Goal: Find contact information: Find contact information

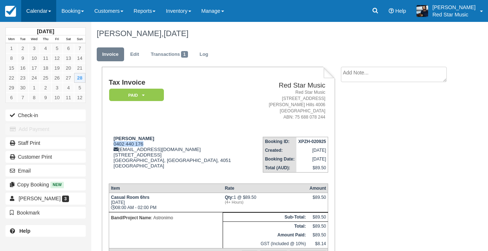
click at [38, 7] on link "Calendar" at bounding box center [38, 11] width 35 height 22
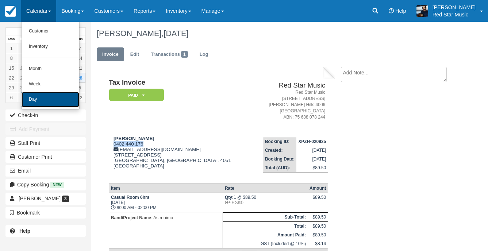
click at [53, 104] on link "Day" at bounding box center [51, 99] width 58 height 15
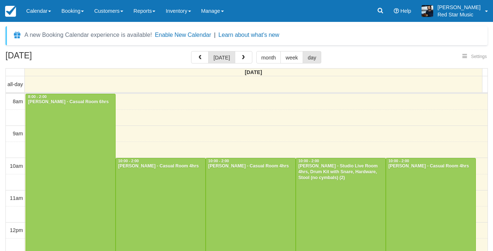
select select
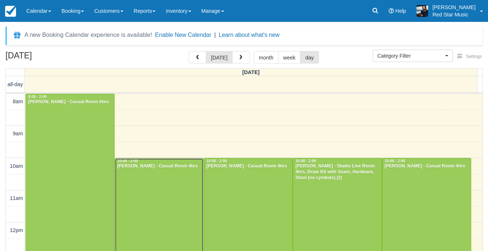
click at [156, 177] on div at bounding box center [159, 222] width 88 height 128
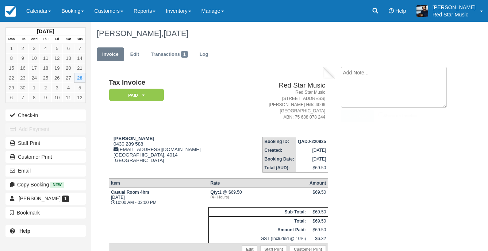
click at [349, 79] on textarea at bounding box center [394, 87] width 106 height 41
type textarea "2"
click at [362, 110] on button "Create" at bounding box center [357, 116] width 33 height 12
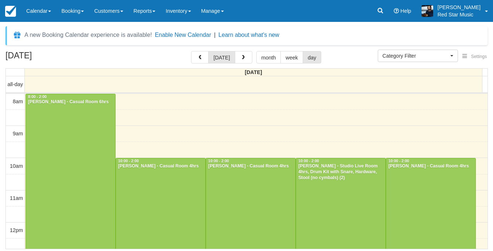
select select
click at [236, 193] on div at bounding box center [250, 222] width 89 height 128
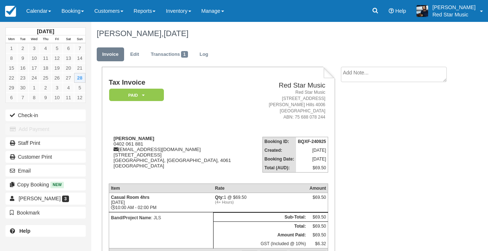
click at [388, 70] on textarea at bounding box center [394, 74] width 106 height 15
type textarea "3"
click at [353, 114] on icon "button" at bounding box center [350, 116] width 8 height 5
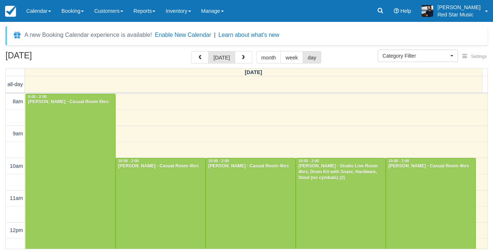
select select
drag, startPoint x: 418, startPoint y: 189, endPoint x: 415, endPoint y: 193, distance: 4.5
click at [418, 190] on div at bounding box center [430, 222] width 89 height 128
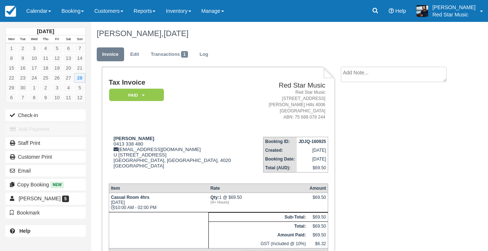
click at [374, 73] on textarea at bounding box center [394, 74] width 106 height 15
type textarea "4"
click at [358, 116] on button "Create" at bounding box center [357, 116] width 33 height 12
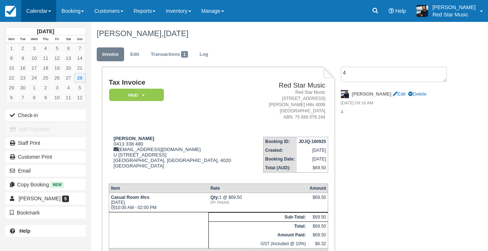
click at [26, 8] on link "Calendar" at bounding box center [38, 11] width 35 height 22
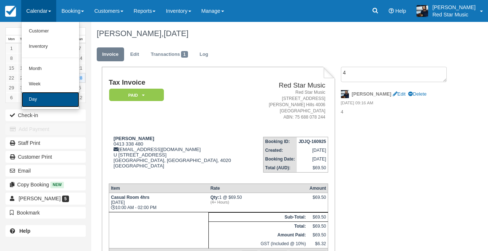
click at [46, 100] on link "Day" at bounding box center [51, 99] width 58 height 15
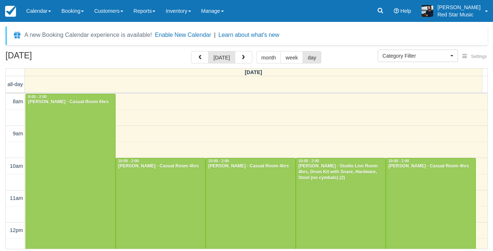
select select
click at [167, 190] on div at bounding box center [160, 222] width 89 height 128
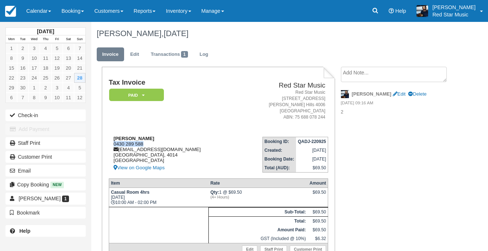
drag, startPoint x: 145, startPoint y: 142, endPoint x: 109, endPoint y: 145, distance: 36.0
click at [109, 145] on div "Jim Stanley 0430 289 588 acresofbass@gmail.com Queensland, 4014 Australia View …" at bounding box center [173, 154] width 128 height 36
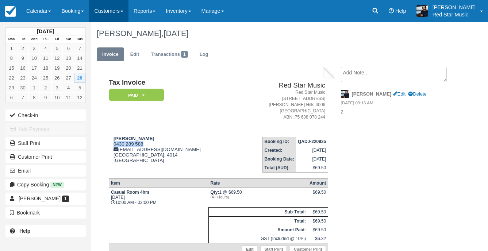
copy div "0430 289 588"
drag, startPoint x: 30, startPoint y: 11, endPoint x: 37, endPoint y: 45, distance: 35.5
click at [30, 11] on link "Calendar" at bounding box center [38, 11] width 35 height 22
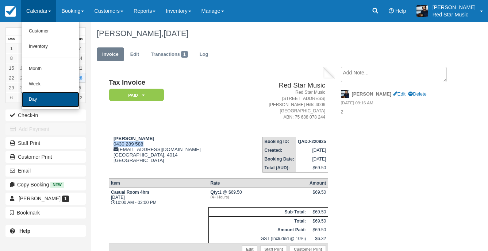
click at [41, 100] on link "Day" at bounding box center [51, 99] width 58 height 15
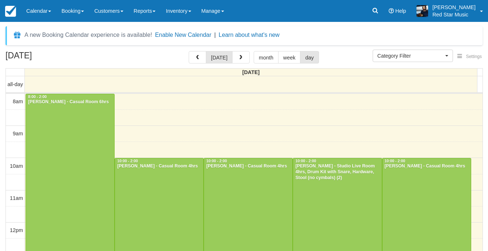
select select
click at [159, 184] on div at bounding box center [159, 222] width 88 height 128
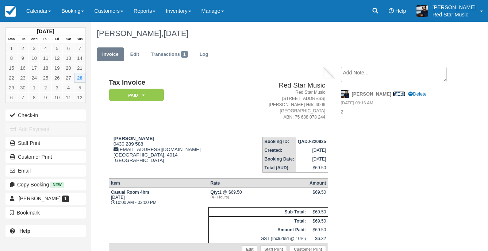
click at [393, 93] on link "Edit" at bounding box center [399, 93] width 13 height 5
type textarea "2"
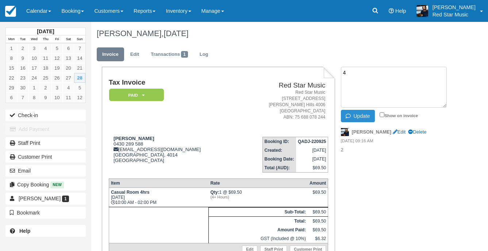
type textarea "4"
click at [362, 113] on button "Update" at bounding box center [358, 116] width 34 height 12
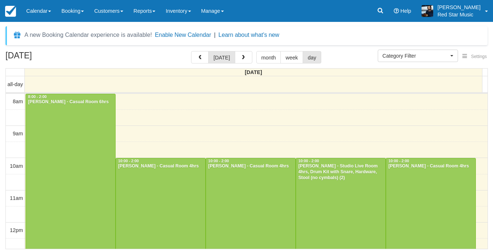
select select
click at [262, 199] on div at bounding box center [250, 222] width 89 height 128
select select
click at [424, 206] on div at bounding box center [430, 222] width 89 height 128
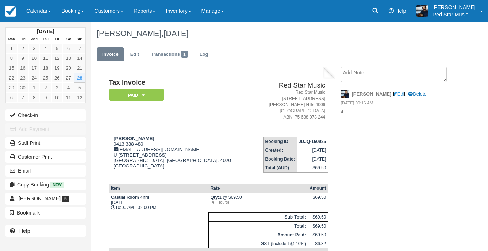
click at [393, 96] on link "Edit" at bounding box center [399, 93] width 13 height 5
type textarea "4"
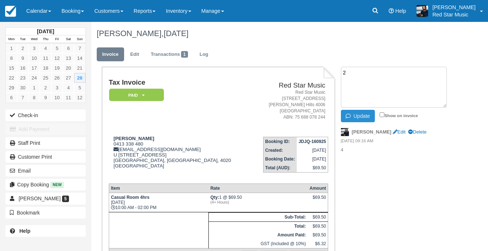
type textarea "2"
click at [349, 114] on icon "button" at bounding box center [350, 116] width 8 height 5
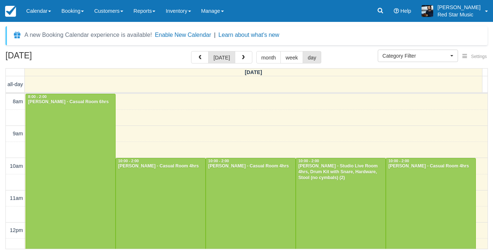
select select
click at [149, 191] on div at bounding box center [160, 222] width 89 height 128
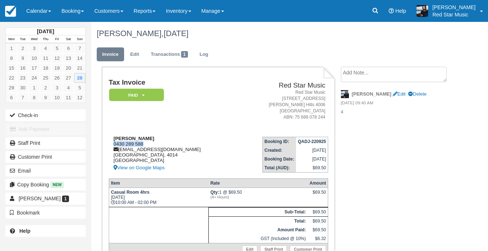
drag, startPoint x: 144, startPoint y: 143, endPoint x: 110, endPoint y: 143, distance: 33.9
click at [110, 143] on div "[PERSON_NAME] 0430 289 588 [EMAIL_ADDRESS][DOMAIN_NAME] [GEOGRAPHIC_DATA] View …" at bounding box center [173, 154] width 128 height 36
copy div "0430 289 588"
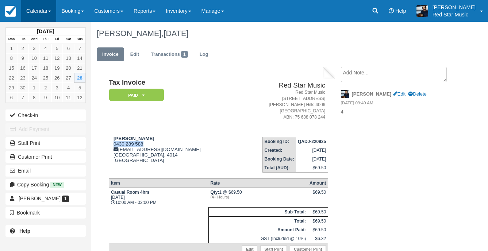
click at [33, 11] on link "Calendar" at bounding box center [38, 11] width 35 height 22
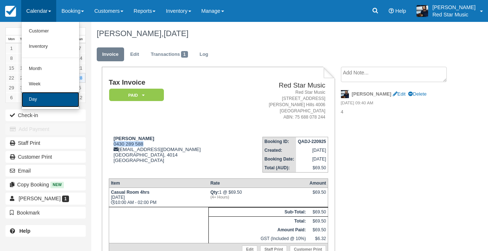
click at [32, 98] on link "Day" at bounding box center [51, 99] width 58 height 15
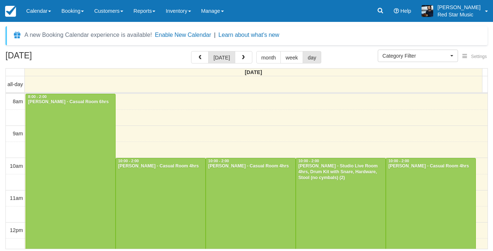
select select
click at [242, 184] on div at bounding box center [250, 222] width 89 height 128
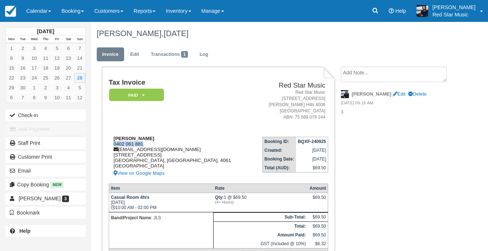
drag, startPoint x: 144, startPoint y: 145, endPoint x: 111, endPoint y: 145, distance: 32.8
click at [111, 145] on div "Mark Shields 0402 061 881 marksaipc@gmail.com 20 Blucher Avenue Brisbane, Queen…" at bounding box center [180, 157] width 143 height 42
copy div "0402 061 881"
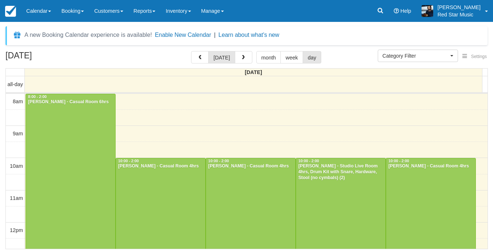
select select
click at [353, 187] on div at bounding box center [340, 222] width 89 height 128
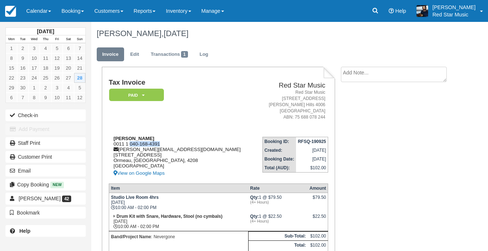
drag, startPoint x: 166, startPoint y: 143, endPoint x: 130, endPoint y: 144, distance: 35.4
click at [130, 144] on div "Nathan O'Shannessy 0011 1 040-168-4391 nathan.oshannessy@yahoo.com.au 97 Reedma…" at bounding box center [182, 157] width 146 height 42
copy div "040-168-4391"
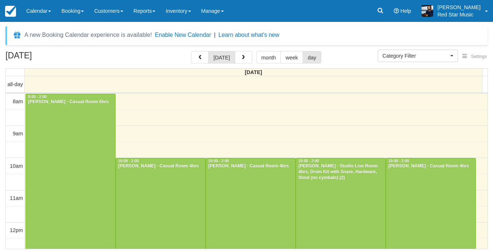
select select
click at [400, 180] on div at bounding box center [430, 222] width 89 height 128
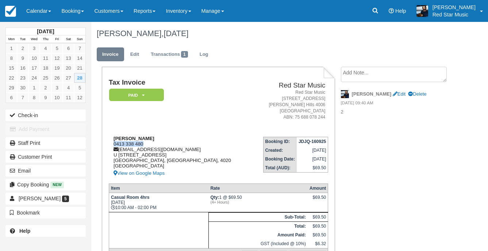
drag, startPoint x: 146, startPoint y: 143, endPoint x: 111, endPoint y: 143, distance: 35.0
click at [111, 143] on div "[PERSON_NAME] 0413 338 480 [EMAIL_ADDRESS][DOMAIN_NAME] U [STREET_ADDRESS] View…" at bounding box center [180, 157] width 143 height 42
copy div "0413 338 480"
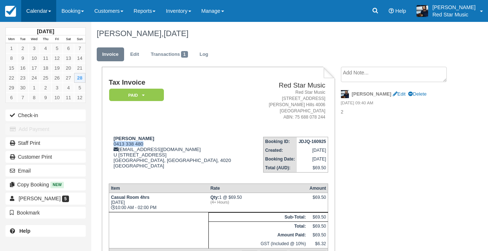
click at [38, 13] on link "Calendar" at bounding box center [38, 11] width 35 height 22
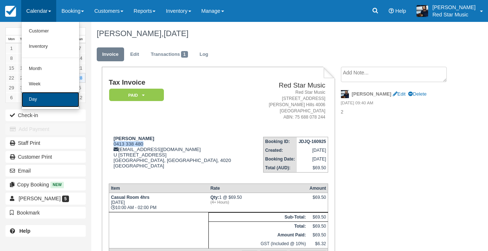
click at [42, 102] on link "Day" at bounding box center [51, 99] width 58 height 15
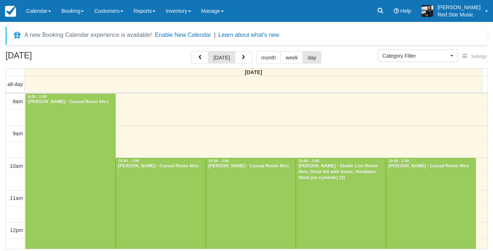
select select
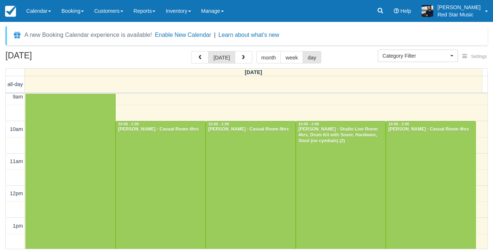
scroll to position [36, 0]
click at [174, 8] on link "Inventory" at bounding box center [178, 11] width 35 height 22
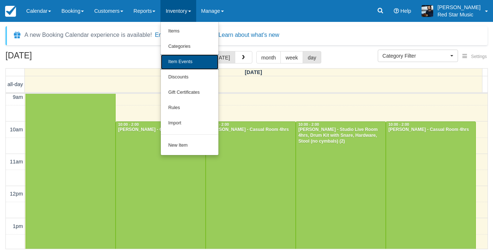
click at [185, 62] on link "Item Events" at bounding box center [190, 61] width 58 height 15
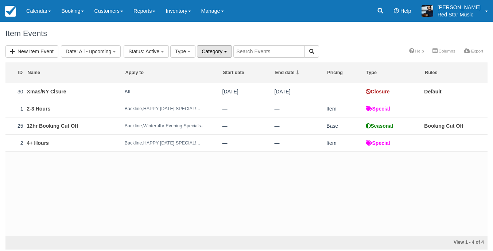
click at [220, 53] on span "Category" at bounding box center [212, 52] width 21 height 6
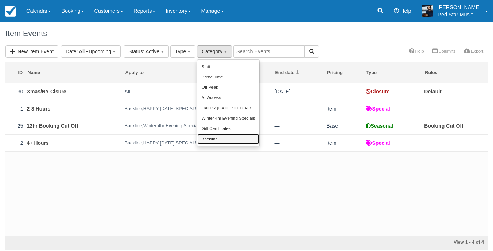
click at [217, 136] on link "Backline" at bounding box center [228, 139] width 62 height 10
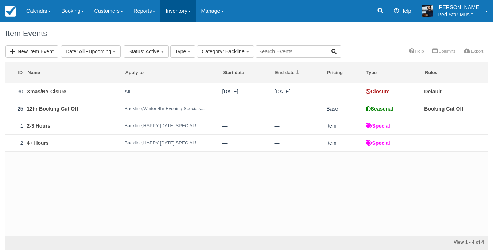
click at [179, 10] on link "Inventory" at bounding box center [178, 11] width 35 height 22
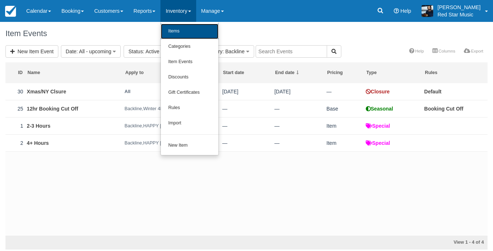
click at [180, 27] on link "Items" at bounding box center [190, 31] width 58 height 15
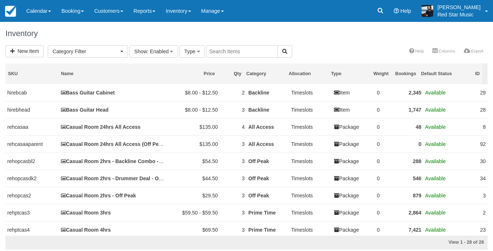
select select
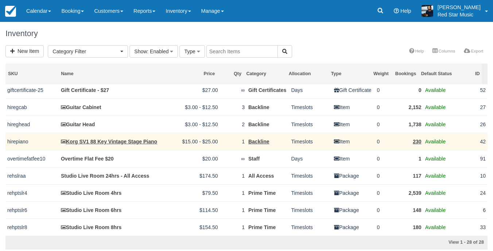
scroll to position [109, 0]
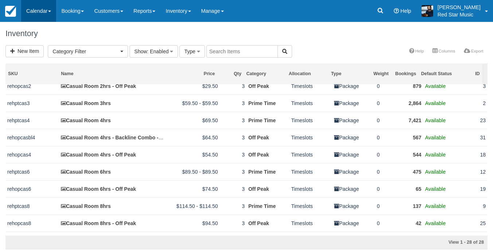
click at [51, 8] on link "Calendar" at bounding box center [38, 11] width 35 height 22
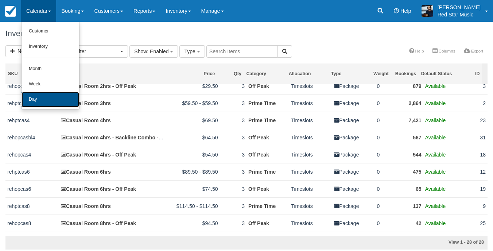
click at [45, 96] on link "Day" at bounding box center [51, 99] width 58 height 15
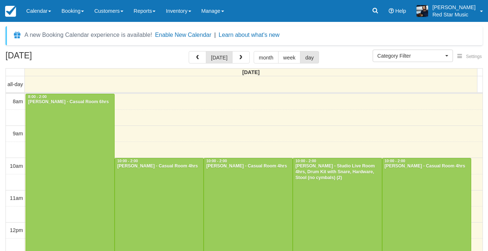
select select
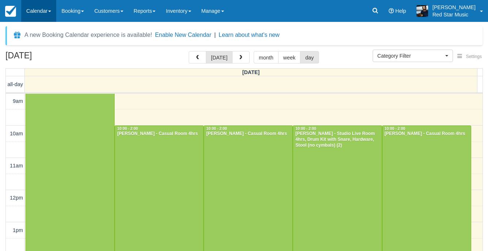
click at [38, 19] on link "Calendar" at bounding box center [38, 11] width 35 height 22
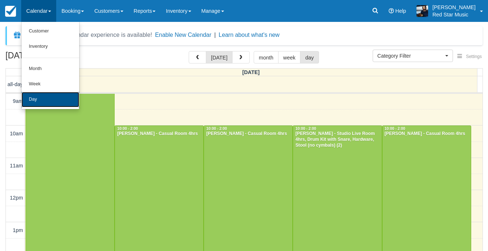
click at [37, 98] on link "Day" at bounding box center [51, 99] width 58 height 15
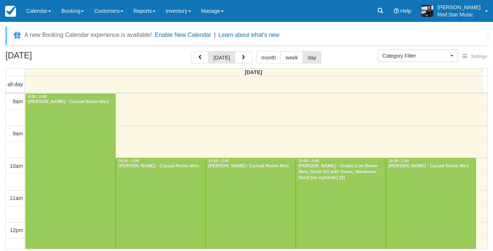
select select
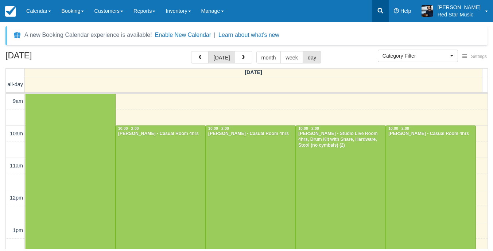
click at [389, 11] on link at bounding box center [380, 11] width 17 height 22
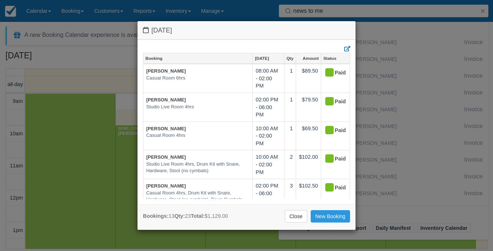
type input "news to me"
click at [385, 78] on div "Sunday September 28 2025 Booking Sept 28 Qty Amount Status Todd McGaw Casual Ro…" at bounding box center [246, 125] width 493 height 251
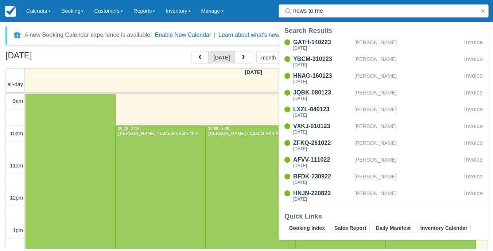
click at [232, 26] on div "A new Booking Calendar experience is available! Enable New Calendar | Learn abo…" at bounding box center [246, 136] width 493 height 229
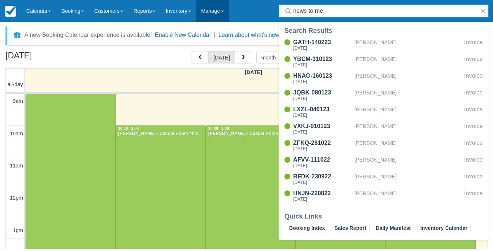
drag, startPoint x: 341, startPoint y: 15, endPoint x: 207, endPoint y: 19, distance: 133.6
click at [181, 6] on div "Menu Calendar Customer Inventory Month Week Day Booking Daily Manifest Daily Li…" at bounding box center [246, 11] width 493 height 22
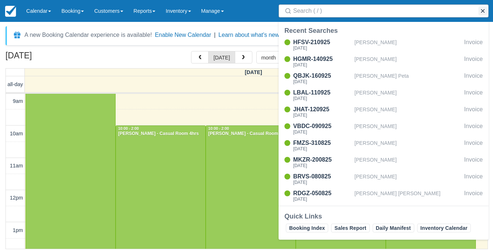
click at [482, 13] on button "button" at bounding box center [483, 11] width 9 height 9
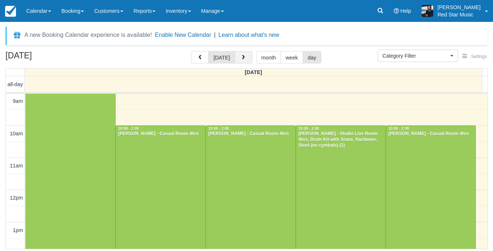
click at [246, 58] on button "button" at bounding box center [244, 57] width 18 height 12
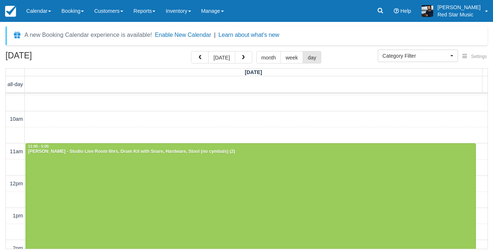
scroll to position [12, 0]
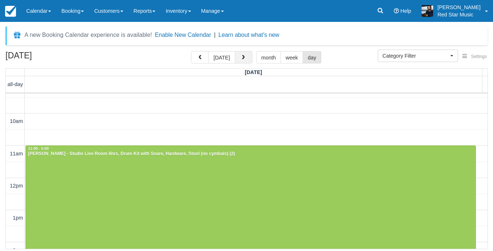
click at [243, 56] on span "button" at bounding box center [243, 57] width 5 height 5
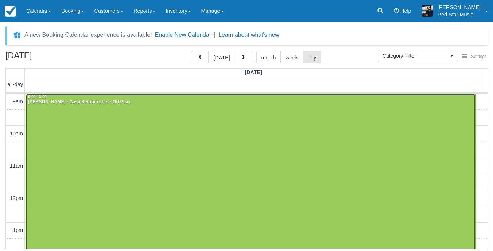
click at [238, 146] on div at bounding box center [251, 190] width 450 height 193
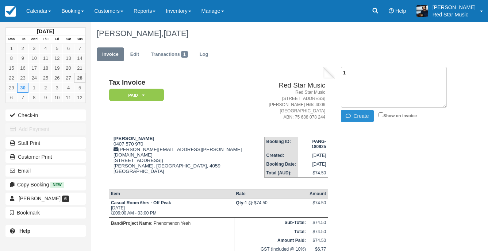
type textarea "1"
click at [356, 112] on button "Create" at bounding box center [357, 116] width 33 height 12
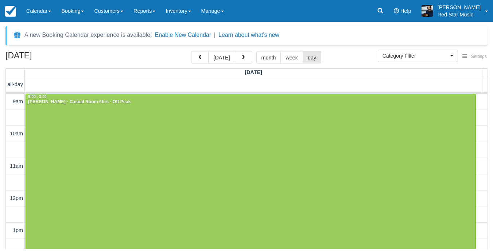
select select
click at [215, 57] on button "today" at bounding box center [221, 57] width 27 height 12
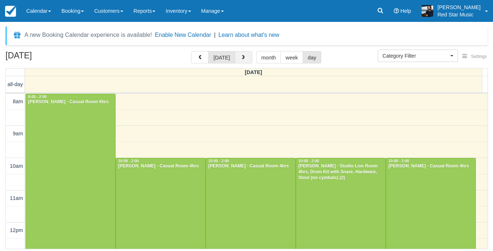
scroll to position [32, 0]
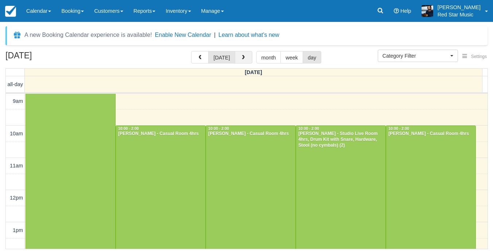
click at [241, 55] on span "button" at bounding box center [243, 57] width 5 height 5
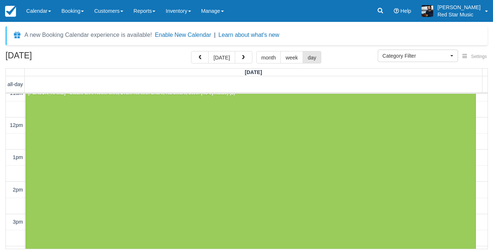
scroll to position [231, 0]
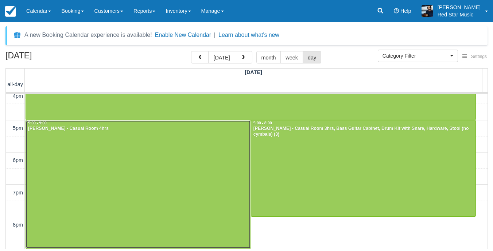
click at [167, 161] on div at bounding box center [138, 184] width 225 height 128
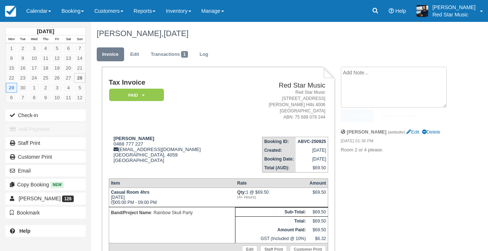
click at [376, 71] on textarea at bounding box center [394, 87] width 106 height 41
type textarea "2"
click at [355, 113] on button "Create" at bounding box center [357, 116] width 33 height 12
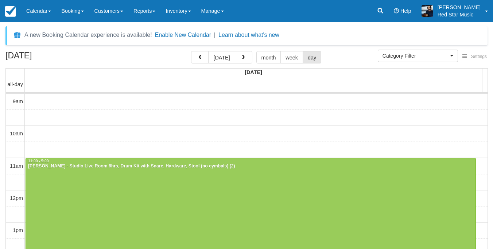
select select
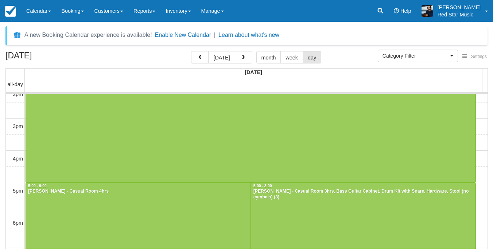
scroll to position [215, 0]
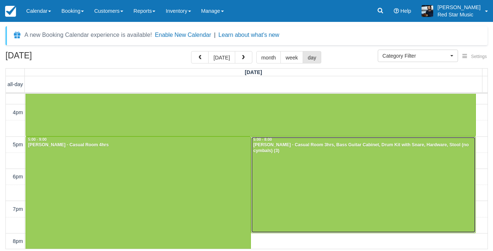
click at [330, 178] on div at bounding box center [363, 185] width 225 height 96
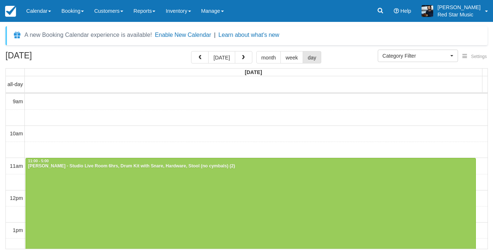
select select
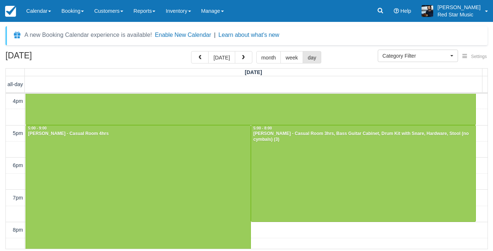
scroll to position [231, 0]
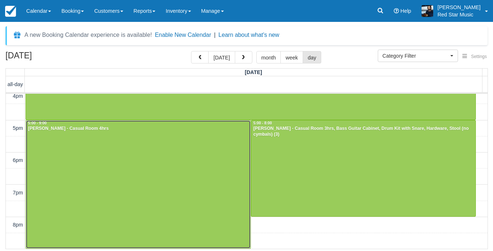
click at [166, 172] on div at bounding box center [138, 184] width 225 height 128
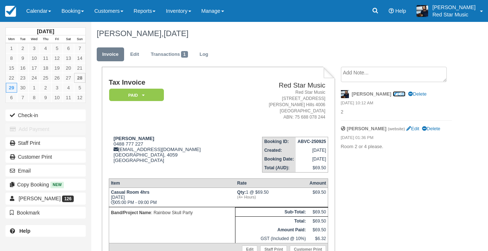
click at [393, 94] on link "Edit" at bounding box center [399, 93] width 13 height 5
type textarea "2"
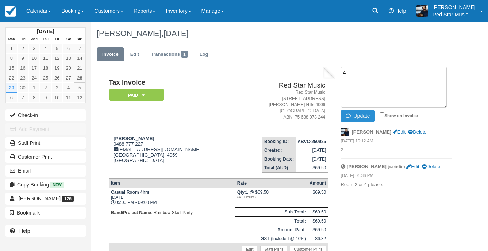
type textarea "4"
click at [356, 117] on button "Update" at bounding box center [358, 116] width 34 height 12
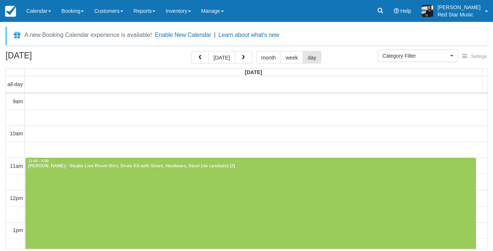
select select
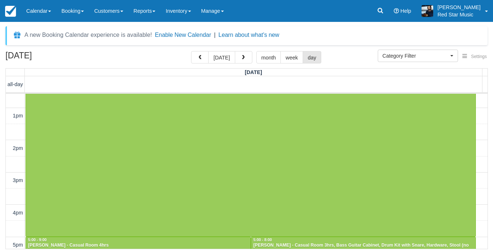
scroll to position [215, 0]
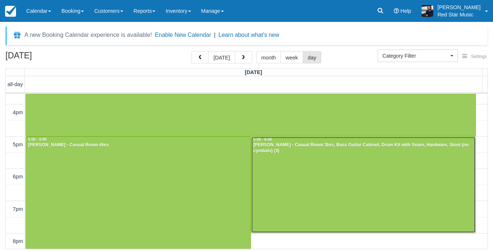
click at [399, 177] on div at bounding box center [363, 185] width 225 height 96
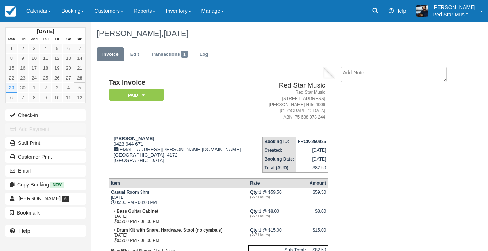
click at [355, 75] on textarea at bounding box center [394, 74] width 106 height 15
type textarea "2"
click at [361, 113] on button "Create" at bounding box center [357, 116] width 33 height 12
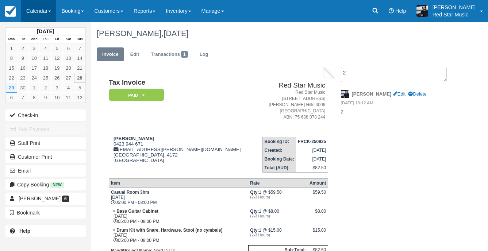
click at [38, 11] on link "Calendar" at bounding box center [38, 11] width 35 height 22
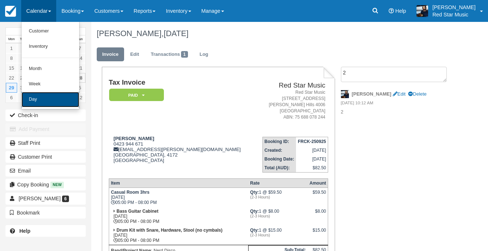
click at [39, 101] on link "Day" at bounding box center [51, 99] width 58 height 15
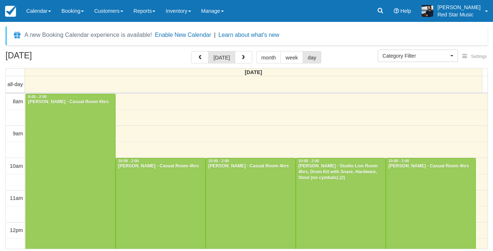
select select
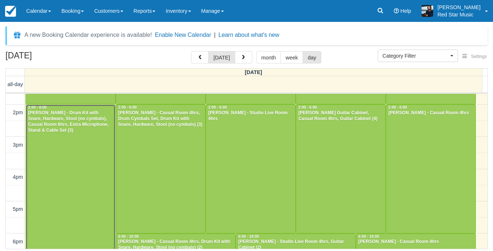
click at [94, 144] on div at bounding box center [70, 201] width 89 height 193
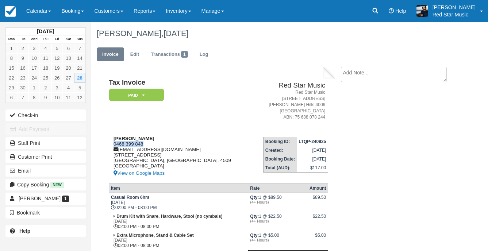
drag, startPoint x: 147, startPoint y: 142, endPoint x: 114, endPoint y: 145, distance: 33.3
click at [114, 145] on div "Joshua Thew 0468 399 848 jthew11@outlook.com 46/5 Kinsellas Rd West Mango Hill …" at bounding box center [180, 157] width 143 height 42
copy div "0468 399 848"
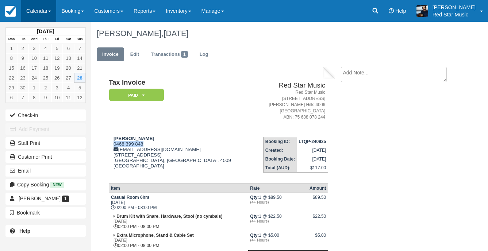
click at [35, 12] on link "Calendar" at bounding box center [38, 11] width 35 height 22
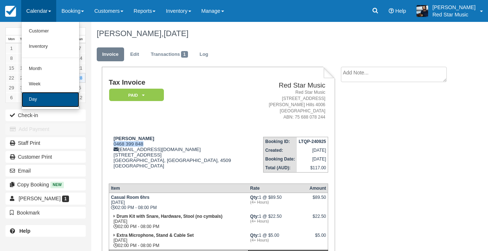
click at [42, 98] on link "Day" at bounding box center [51, 99] width 58 height 15
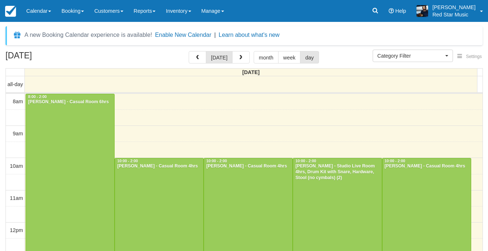
select select
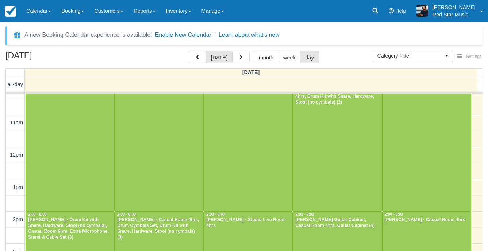
scroll to position [178, 0]
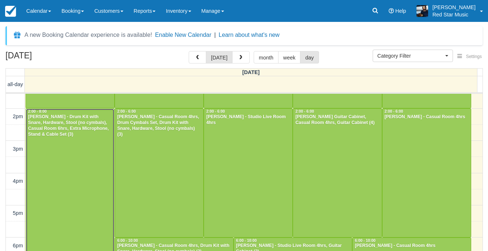
click at [93, 164] on div at bounding box center [70, 205] width 88 height 193
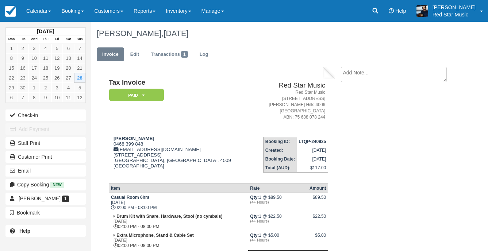
click at [380, 73] on textarea at bounding box center [394, 74] width 106 height 15
type textarea "2"
click at [359, 113] on button "Create" at bounding box center [357, 116] width 33 height 12
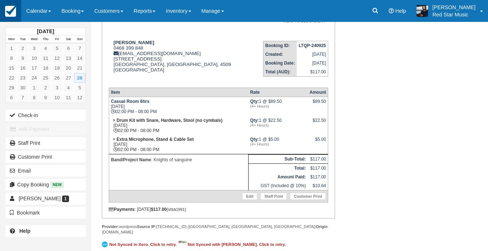
scroll to position [98, 0]
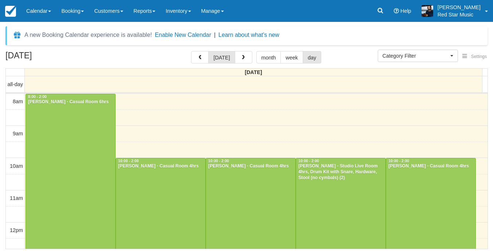
select select
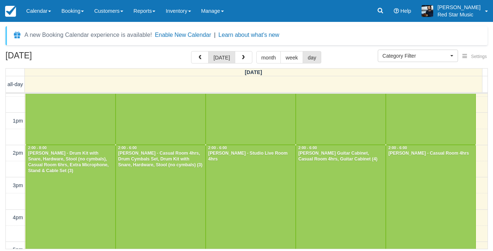
scroll to position [178, 0]
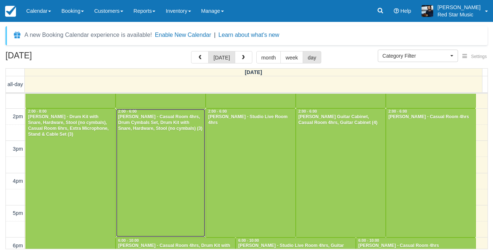
click at [170, 171] on div at bounding box center [160, 173] width 89 height 128
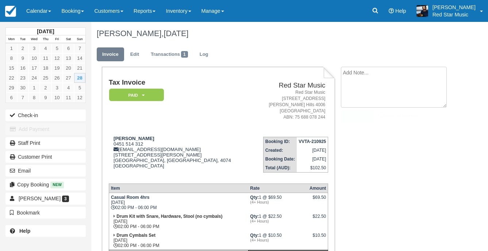
click at [377, 78] on textarea at bounding box center [394, 87] width 106 height 41
type textarea "3"
click at [357, 119] on button "Create" at bounding box center [357, 116] width 33 height 12
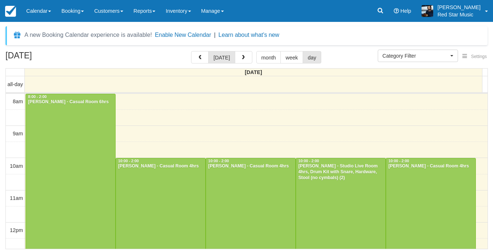
select select
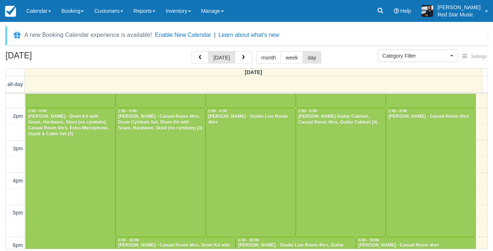
scroll to position [178, 0]
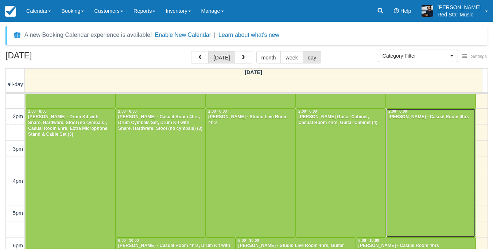
click at [391, 147] on div at bounding box center [430, 173] width 89 height 128
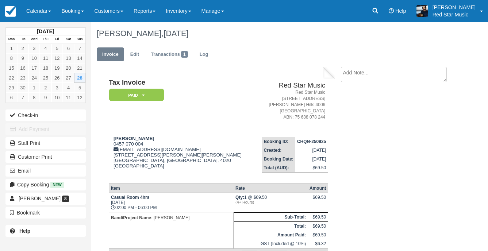
click at [393, 78] on textarea at bounding box center [394, 74] width 106 height 15
type textarea "1"
drag, startPoint x: 365, startPoint y: 114, endPoint x: 230, endPoint y: 70, distance: 142.0
click at [364, 114] on button "Create" at bounding box center [357, 116] width 33 height 12
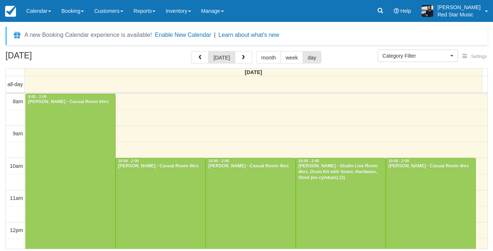
select select
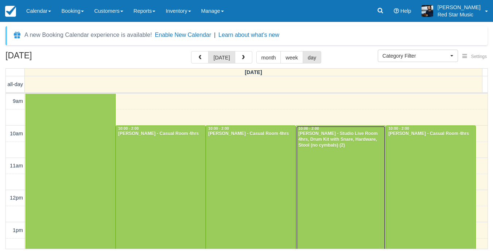
click at [362, 185] on div at bounding box center [340, 190] width 89 height 128
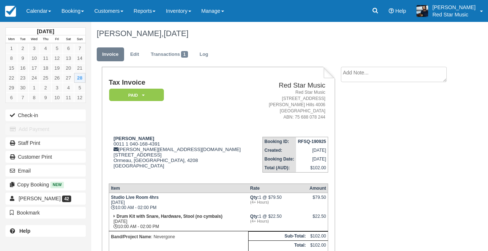
click at [365, 78] on textarea at bounding box center [394, 74] width 106 height 15
type textarea "4"
click at [356, 112] on button "Create" at bounding box center [357, 116] width 33 height 12
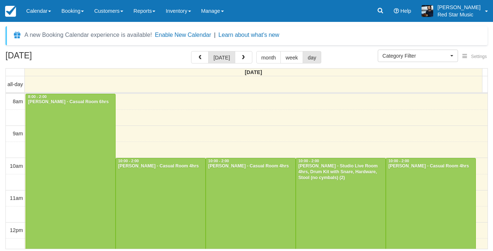
select select
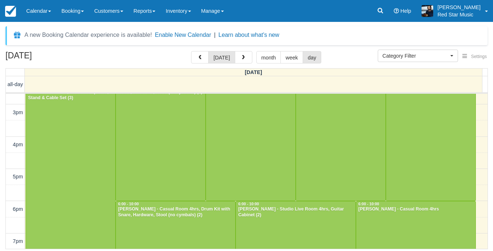
scroll to position [288, 0]
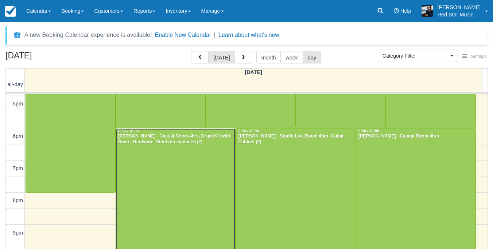
click at [215, 167] on div at bounding box center [175, 192] width 119 height 128
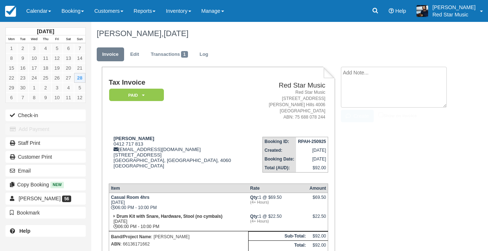
click at [365, 77] on textarea at bounding box center [394, 87] width 106 height 41
type textarea "3"
click at [347, 115] on icon "button" at bounding box center [350, 116] width 8 height 5
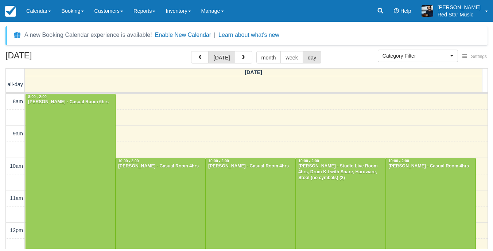
select select
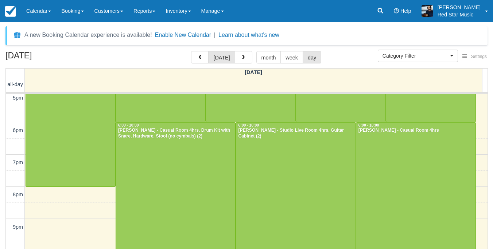
scroll to position [296, 0]
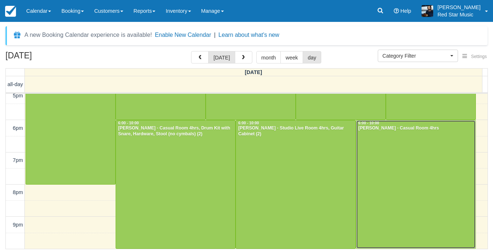
click at [385, 161] on div at bounding box center [416, 184] width 119 height 128
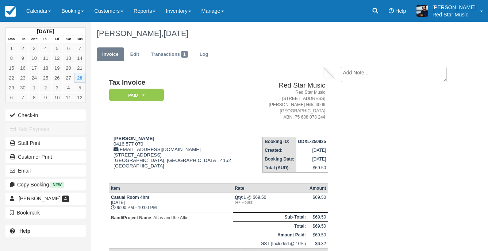
click at [399, 72] on textarea at bounding box center [394, 74] width 106 height 15
type textarea "1"
click at [363, 112] on button "Create" at bounding box center [357, 116] width 33 height 12
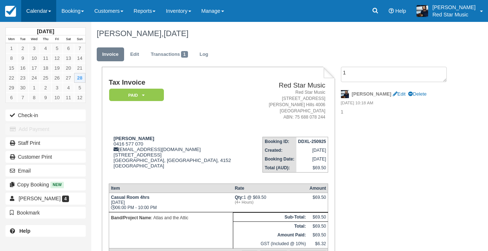
click at [34, 11] on link "Calendar" at bounding box center [38, 11] width 35 height 22
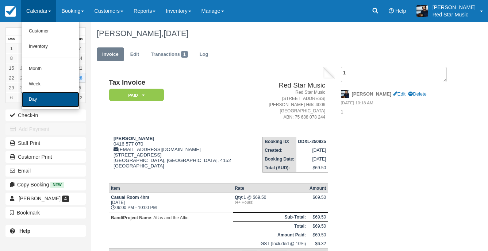
click at [46, 106] on link "Day" at bounding box center [51, 99] width 58 height 15
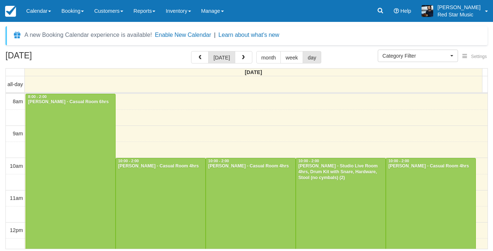
select select
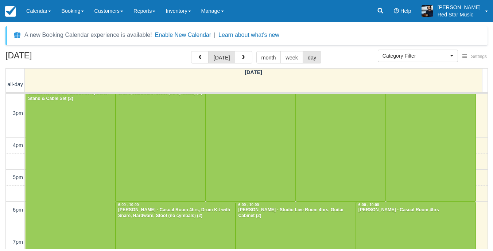
scroll to position [215, 0]
click at [64, 133] on div at bounding box center [70, 168] width 89 height 193
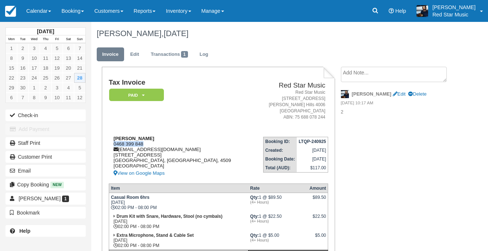
drag, startPoint x: 146, startPoint y: 144, endPoint x: 111, endPoint y: 145, distance: 35.0
click at [111, 145] on div "[PERSON_NAME] 0468 399 848 [EMAIL_ADDRESS][DOMAIN_NAME] [STREET_ADDRESS] View o…" at bounding box center [180, 157] width 143 height 42
copy div "0468 399 848"
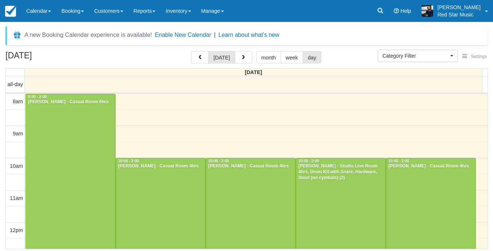
select select
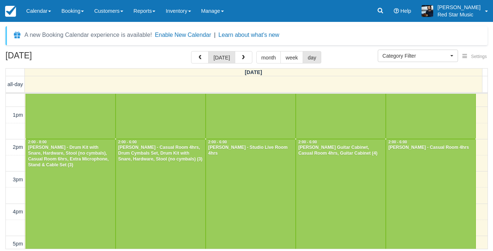
scroll to position [142, 0]
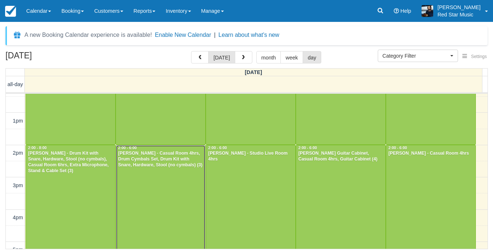
click at [154, 178] on div at bounding box center [160, 209] width 89 height 128
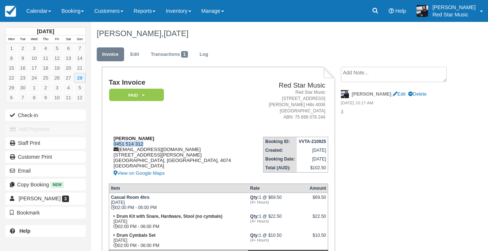
drag, startPoint x: 145, startPoint y: 144, endPoint x: 113, endPoint y: 144, distance: 32.5
click at [113, 144] on div "Aaron McKay 0451 514 312 aaronjmckay.4@outlook.com Unit 27/15 Abel Smith Cresce…" at bounding box center [180, 157] width 143 height 42
copy div "0451 514 312"
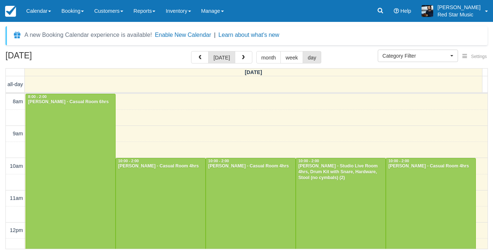
select select
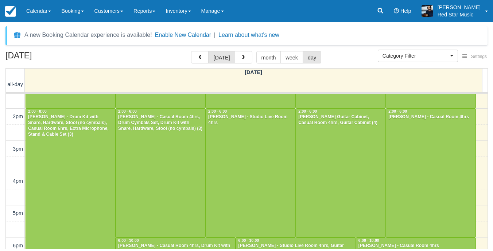
scroll to position [142, 0]
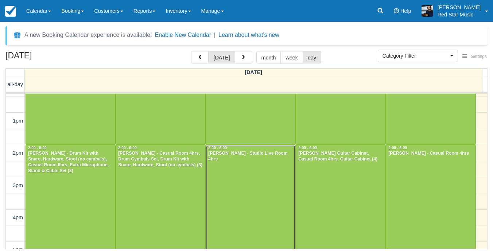
click at [259, 174] on div at bounding box center [250, 209] width 89 height 128
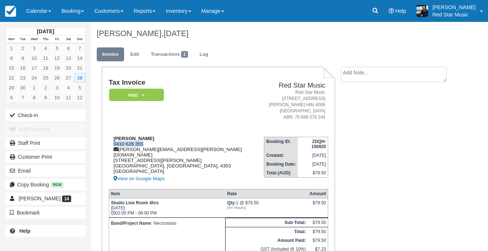
drag, startPoint x: 146, startPoint y: 143, endPoint x: 112, endPoint y: 145, distance: 34.7
click at [112, 145] on div "[PERSON_NAME] 0410 626 355 [PERSON_NAME][EMAIL_ADDRESS][PERSON_NAME][DOMAIN_NAM…" at bounding box center [186, 159] width 155 height 47
copy div "0410 626 355"
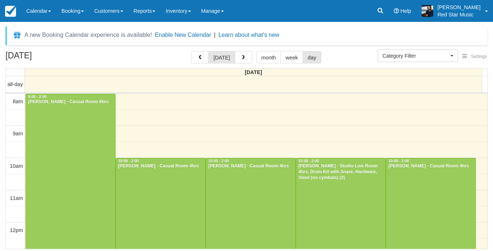
select select
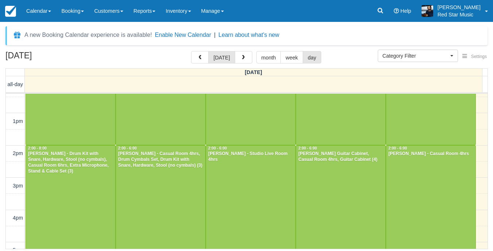
scroll to position [142, 0]
click at [367, 180] on div at bounding box center [340, 209] width 89 height 128
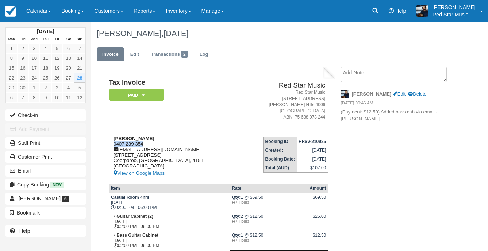
drag, startPoint x: 146, startPoint y: 142, endPoint x: 111, endPoint y: 144, distance: 35.8
click at [111, 144] on div "Jack Greenhill 0407 239 354 jackgreenhillmusic@gmail.com 14 Procyon Street Coor…" at bounding box center [174, 157] width 130 height 42
copy div "0407 239 354"
drag, startPoint x: 43, startPoint y: 15, endPoint x: 49, endPoint y: 22, distance: 9.4
click at [43, 15] on link "Calendar" at bounding box center [38, 11] width 35 height 22
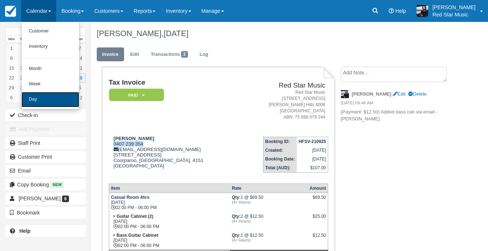
click at [66, 95] on link "Day" at bounding box center [51, 99] width 58 height 15
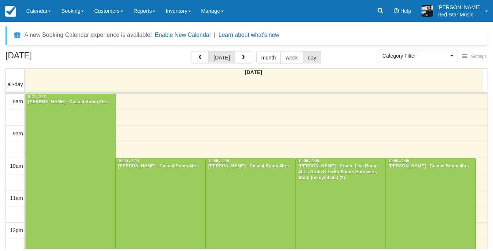
select select
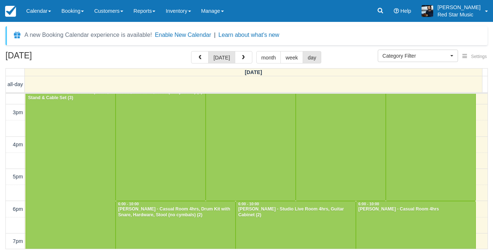
scroll to position [142, 0]
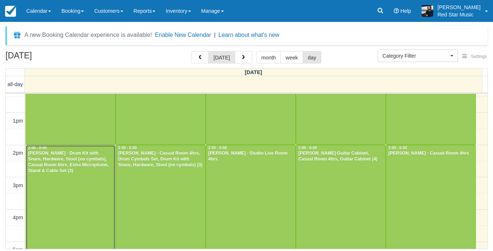
click at [91, 155] on div "[PERSON_NAME] - Drum Kit with Snare, Hardware, Stool (no cymbals), Casual Room …" at bounding box center [71, 162] width 86 height 23
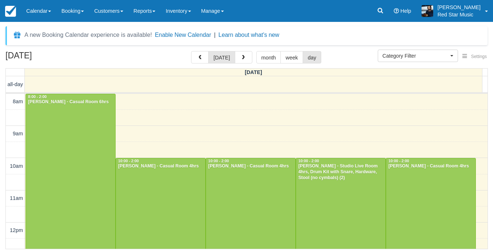
select select
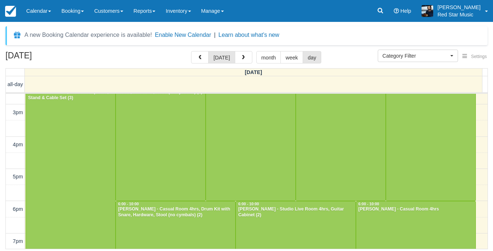
scroll to position [142, 0]
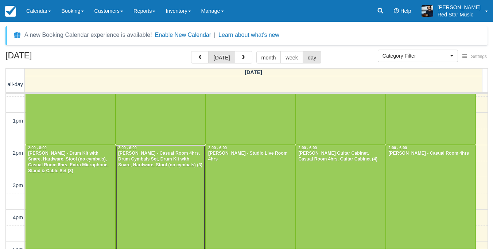
click at [194, 175] on div at bounding box center [160, 209] width 89 height 128
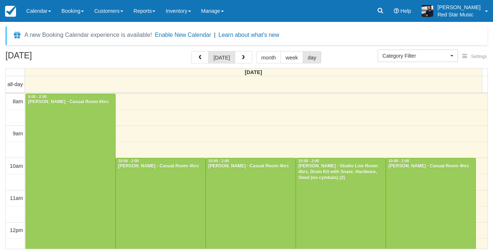
select select
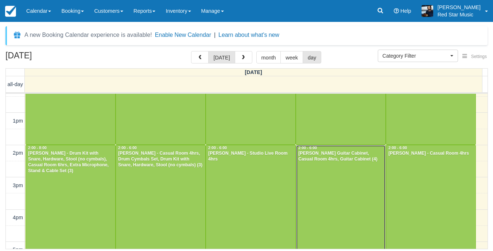
click at [303, 183] on div at bounding box center [340, 209] width 89 height 128
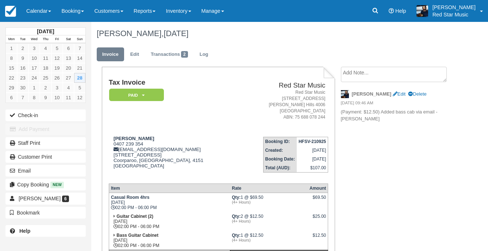
click at [368, 73] on textarea at bounding box center [394, 74] width 106 height 15
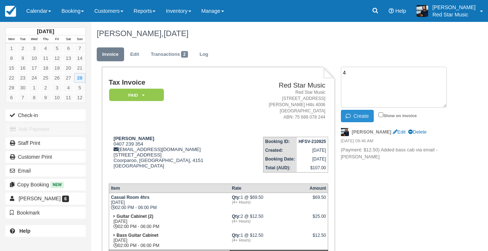
type textarea "4"
click at [361, 116] on button "Create" at bounding box center [357, 116] width 33 height 12
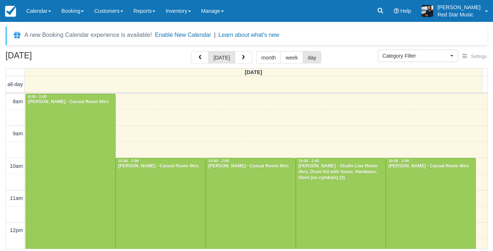
select select
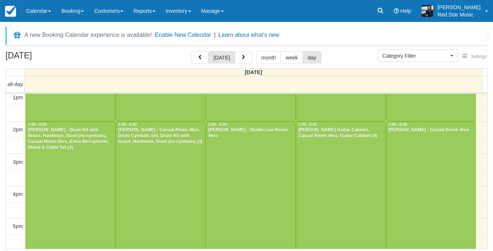
scroll to position [178, 0]
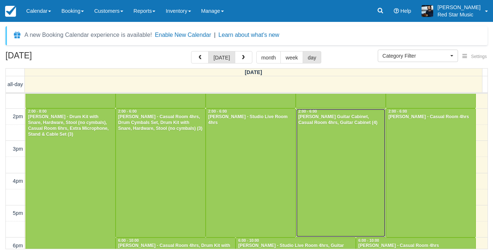
click at [320, 171] on div at bounding box center [340, 173] width 89 height 128
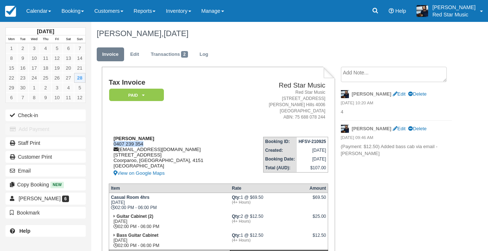
drag, startPoint x: 150, startPoint y: 142, endPoint x: 112, endPoint y: 145, distance: 38.1
click at [112, 145] on div "[PERSON_NAME] 0407 239 354 [EMAIL_ADDRESS][DOMAIN_NAME] [STREET_ADDRESS] View o…" at bounding box center [174, 157] width 130 height 42
copy div "0407 239 354"
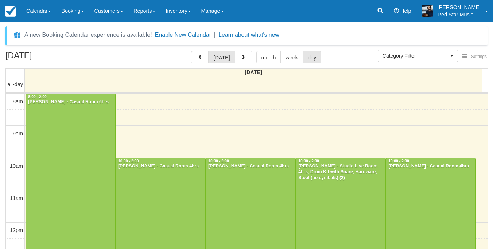
select select
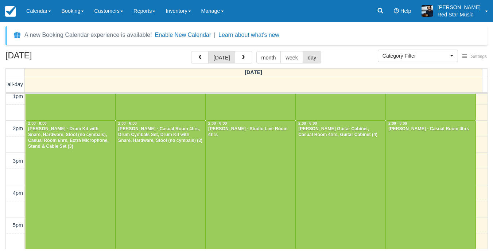
scroll to position [178, 0]
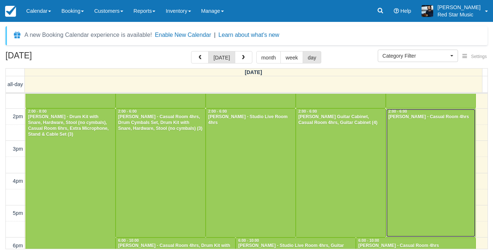
click at [408, 156] on div at bounding box center [430, 173] width 89 height 128
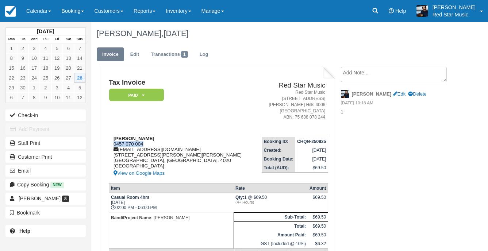
drag, startPoint x: 155, startPoint y: 144, endPoint x: 109, endPoint y: 143, distance: 46.0
click at [109, 143] on div "[PERSON_NAME] 0457 070 004 [EMAIL_ADDRESS][DOMAIN_NAME] [STREET_ADDRESS][PERSON…" at bounding box center [182, 157] width 146 height 42
copy div "0457 070 004"
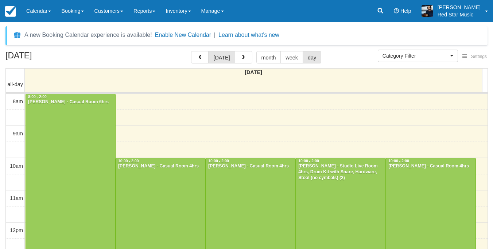
select select
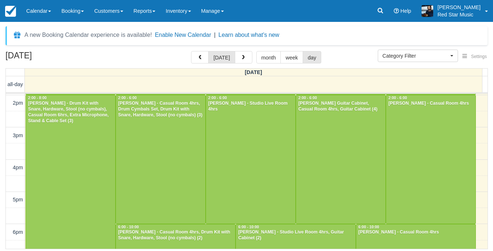
scroll to position [251, 0]
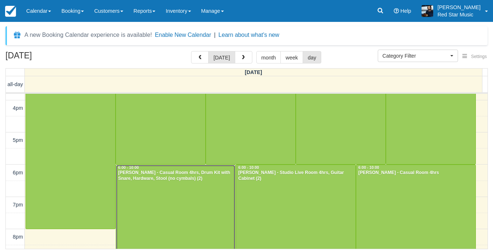
click at [190, 197] on div at bounding box center [175, 229] width 119 height 128
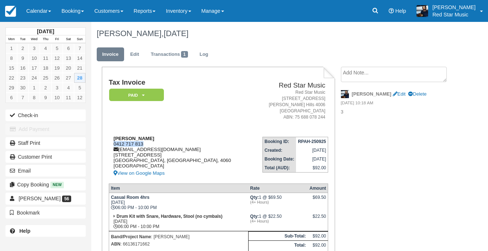
drag, startPoint x: 147, startPoint y: 145, endPoint x: 112, endPoint y: 145, distance: 35.8
click at [112, 145] on div "[PERSON_NAME] 0412 717 813 [EMAIL_ADDRESS][DOMAIN_NAME] [STREET_ADDRESS] View o…" at bounding box center [180, 157] width 143 height 42
copy div "0412 717 813"
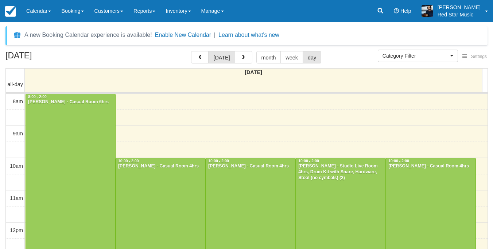
select select
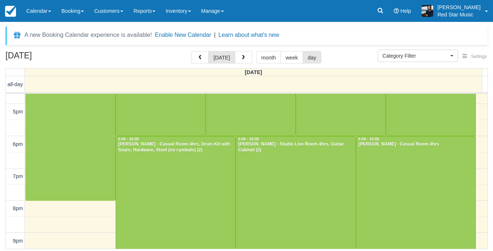
scroll to position [288, 0]
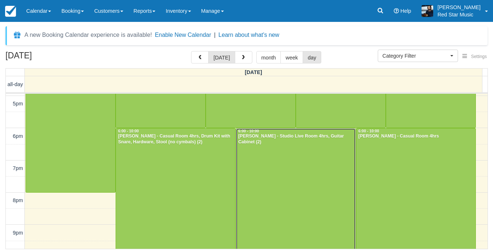
click at [289, 165] on div at bounding box center [295, 192] width 119 height 128
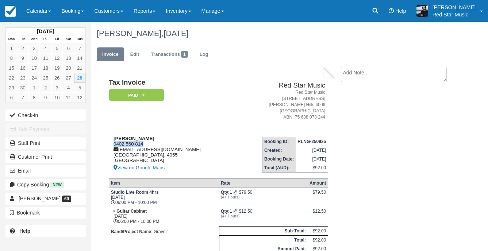
drag, startPoint x: 145, startPoint y: 144, endPoint x: 114, endPoint y: 146, distance: 31.4
click at [114, 146] on div "[PERSON_NAME] 0402 560 814 [EMAIL_ADDRESS][DOMAIN_NAME] [GEOGRAPHIC_DATA] View …" at bounding box center [173, 154] width 128 height 36
copy div "0402 560 814"
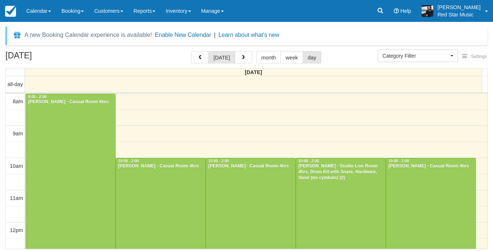
select select
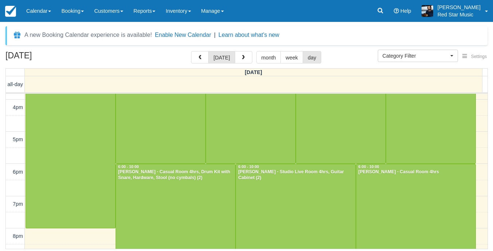
scroll to position [288, 0]
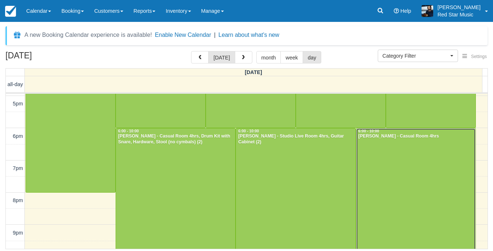
click at [415, 180] on div at bounding box center [416, 192] width 119 height 128
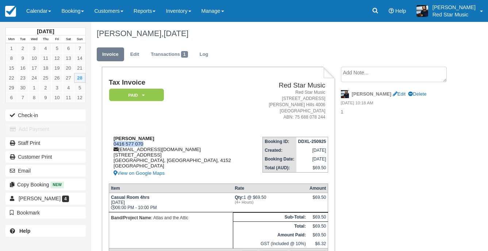
drag, startPoint x: 152, startPoint y: 142, endPoint x: 109, endPoint y: 143, distance: 43.1
click at [109, 143] on div "Sam Leslie 0416 577 070 atlasandtheatticmusic@gmail.com 88 Bovelles Street Camp…" at bounding box center [180, 157] width 143 height 42
copy div "0416 577 070"
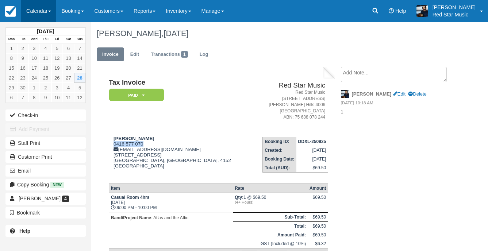
click at [35, 3] on link "Calendar" at bounding box center [38, 11] width 35 height 22
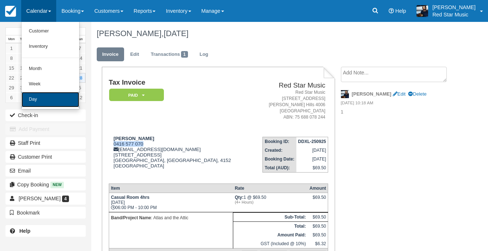
click at [50, 93] on link "Day" at bounding box center [51, 99] width 58 height 15
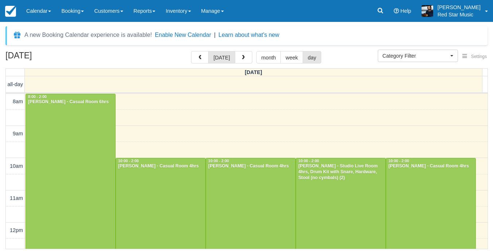
select select
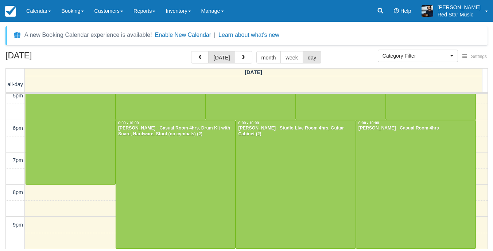
scroll to position [41, 0]
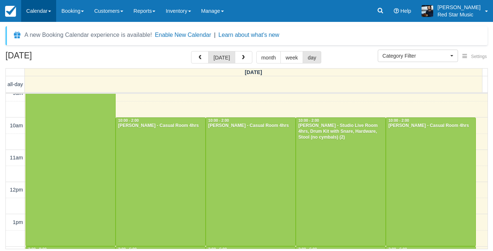
click at [43, 16] on link "Calendar" at bounding box center [38, 11] width 35 height 22
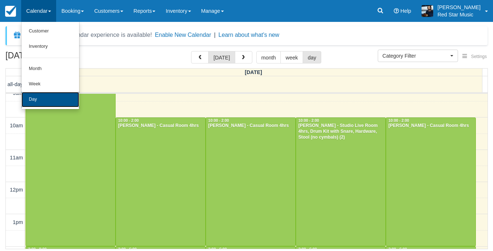
click at [44, 104] on link "Day" at bounding box center [51, 99] width 58 height 15
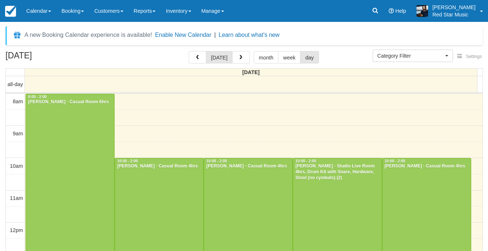
select select
